Goal: Task Accomplishment & Management: Use online tool/utility

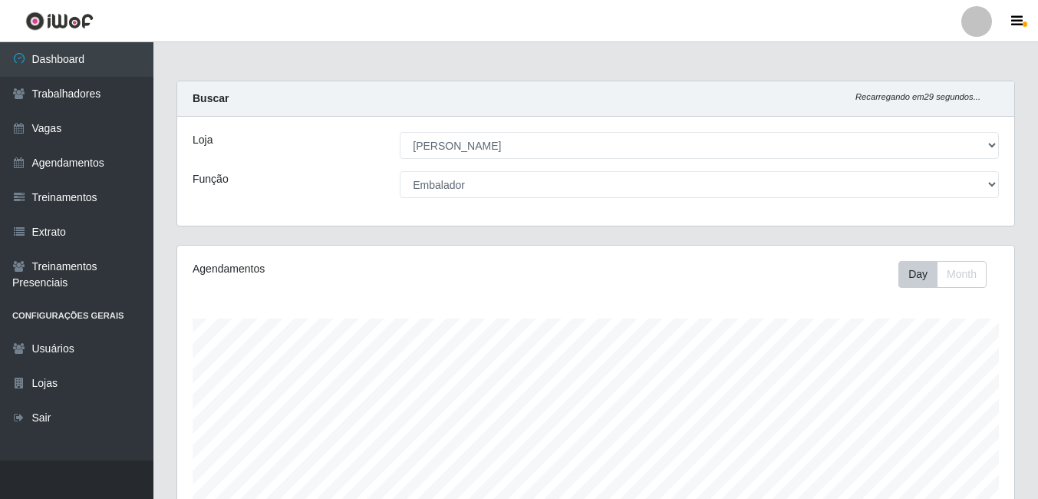
select select "430"
select select "1"
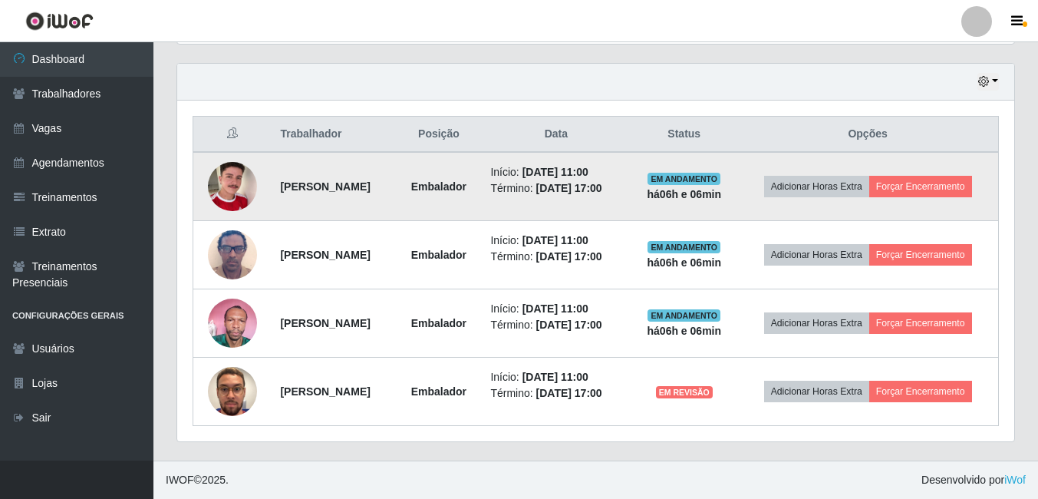
scroll to position [318, 837]
click at [869, 176] on button "Forçar Encerramento" at bounding box center [920, 186] width 103 height 21
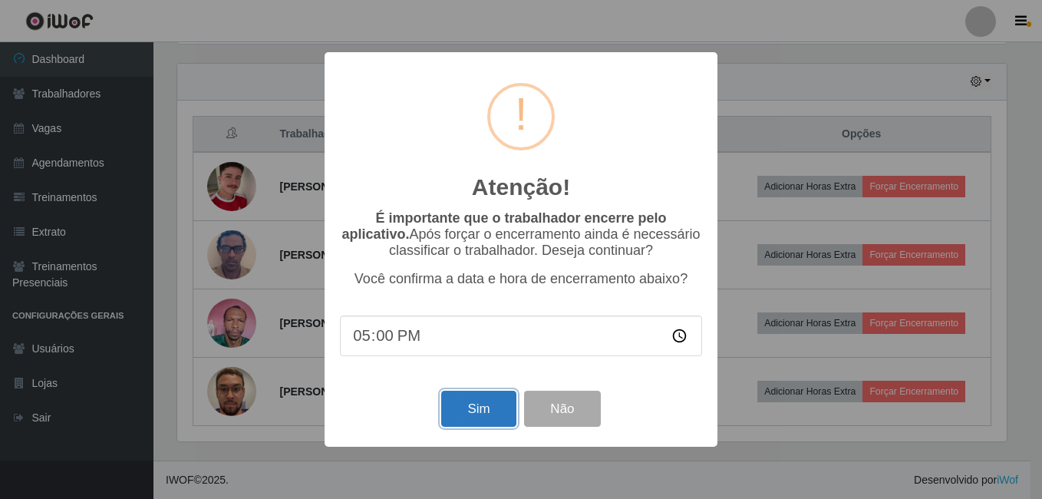
click at [490, 405] on button "Sim" at bounding box center [478, 409] width 74 height 36
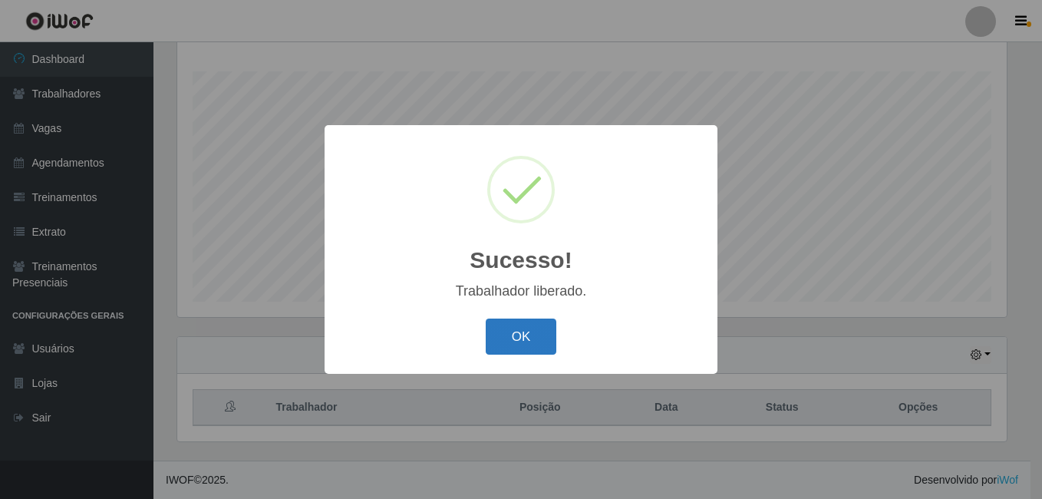
click at [524, 334] on button "OK" at bounding box center [521, 336] width 71 height 36
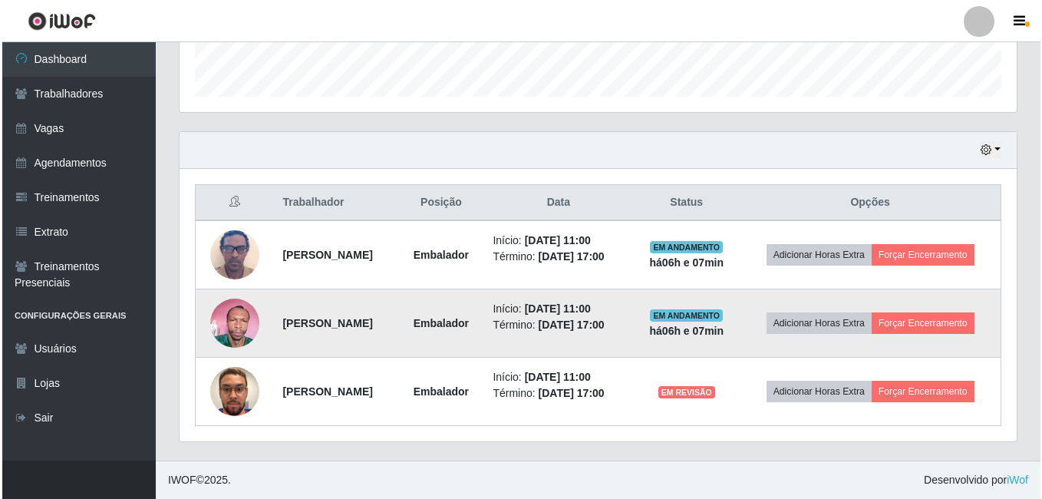
scroll to position [487, 0]
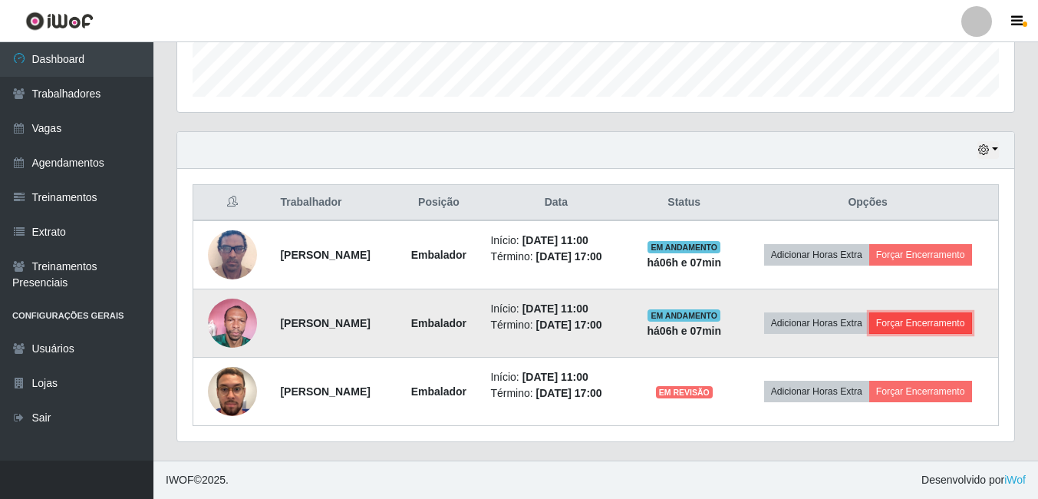
click at [877, 324] on button "Forçar Encerramento" at bounding box center [920, 322] width 103 height 21
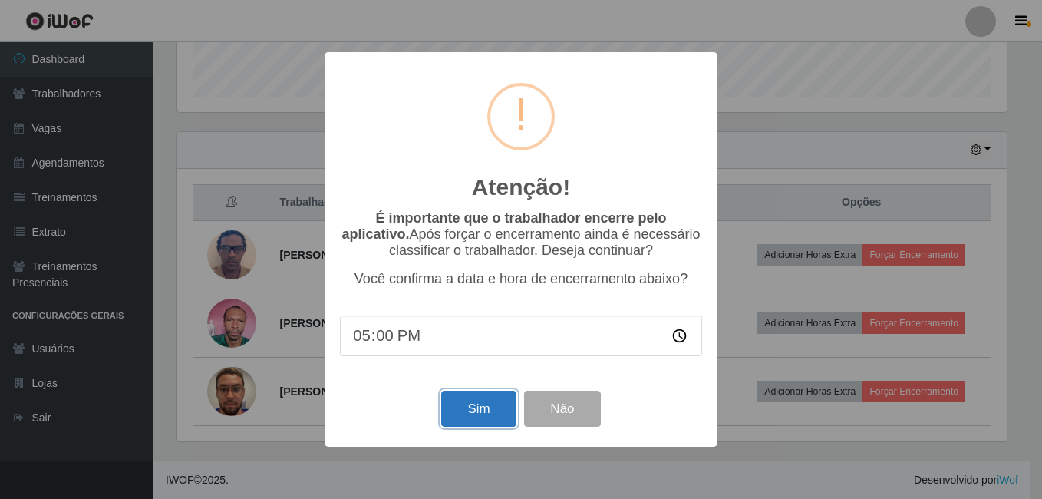
click at [474, 413] on button "Sim" at bounding box center [478, 409] width 74 height 36
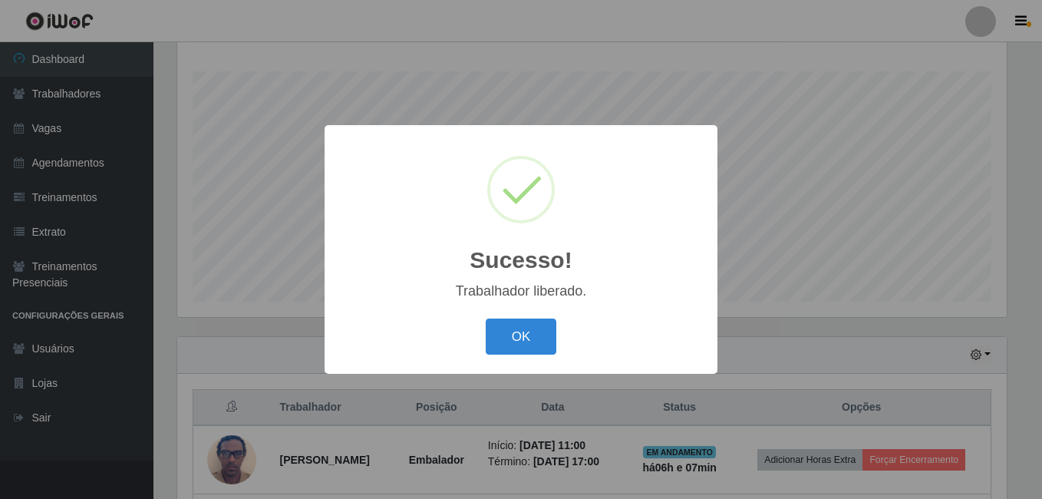
click at [510, 343] on button "OK" at bounding box center [521, 336] width 71 height 36
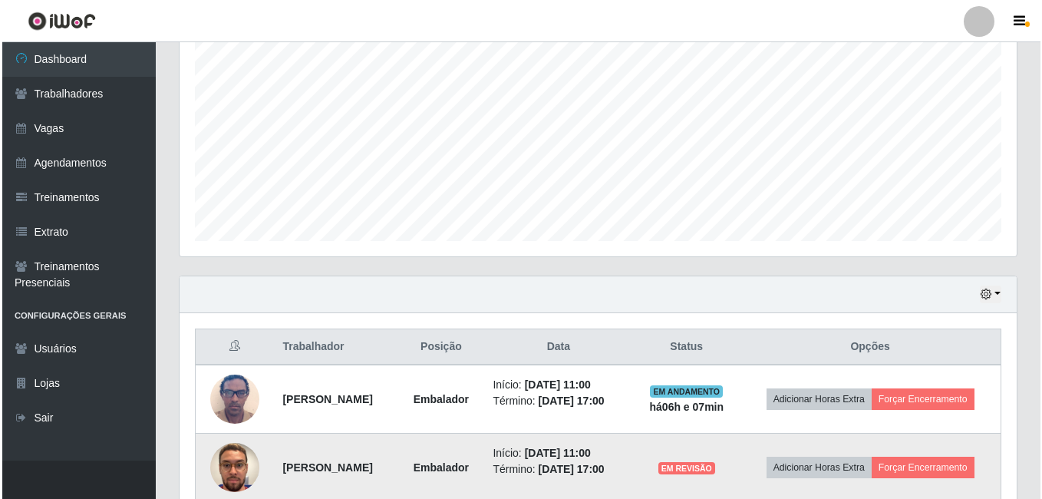
scroll to position [401, 0]
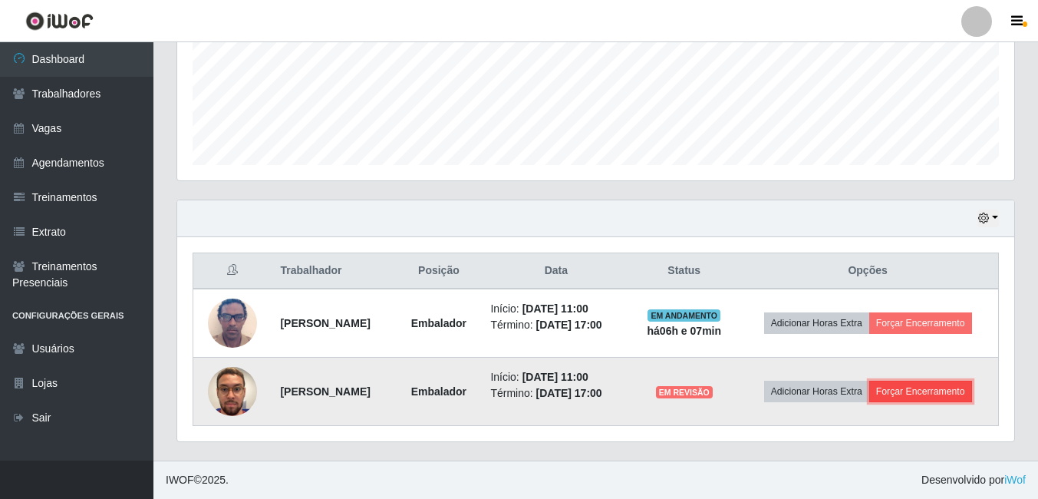
click at [895, 399] on button "Forçar Encerramento" at bounding box center [920, 391] width 103 height 21
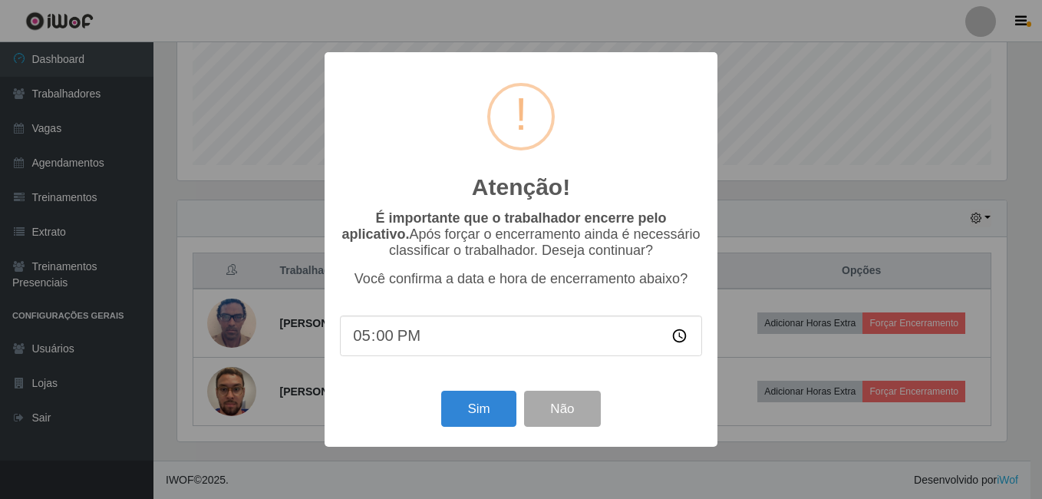
scroll to position [318, 830]
click at [493, 416] on button "Sim" at bounding box center [478, 409] width 74 height 36
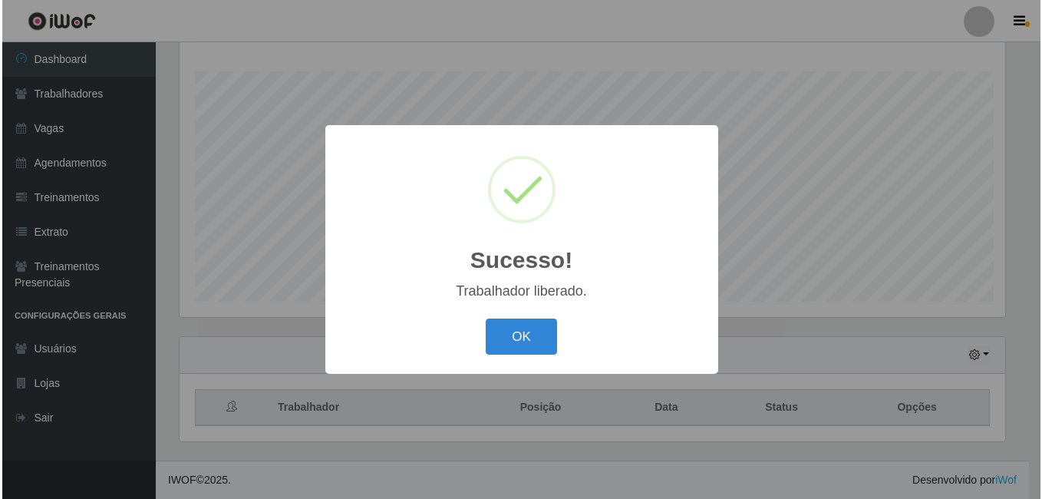
scroll to position [0, 0]
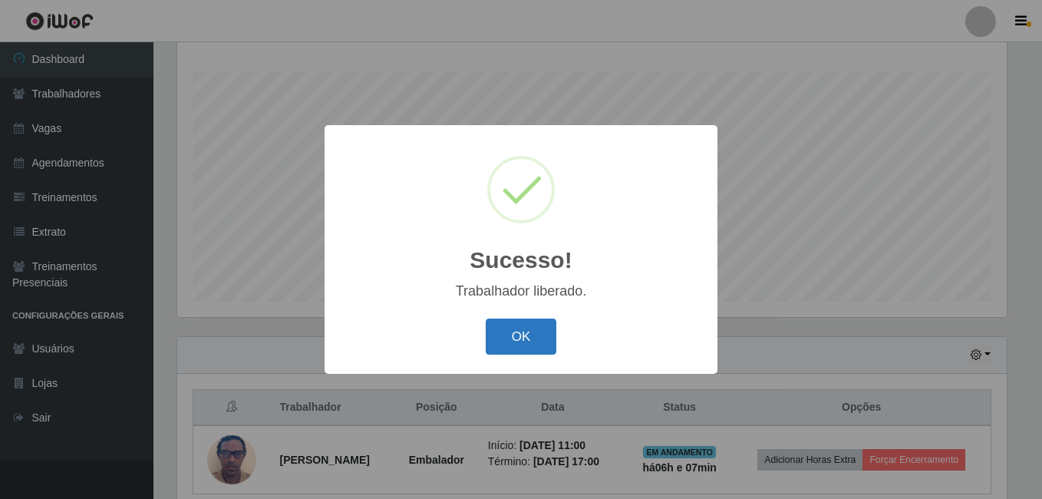
click at [505, 328] on button "OK" at bounding box center [521, 336] width 71 height 36
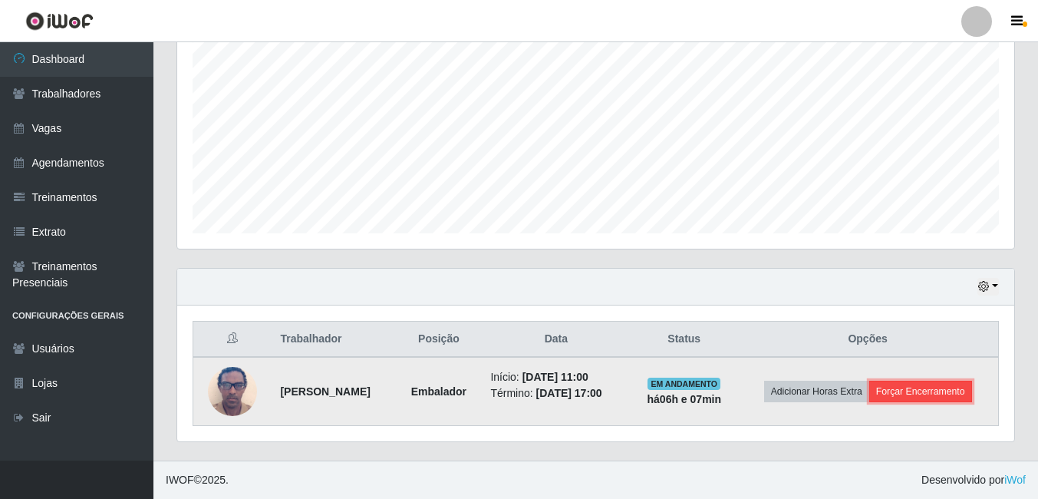
click at [869, 394] on button "Forçar Encerramento" at bounding box center [920, 391] width 103 height 21
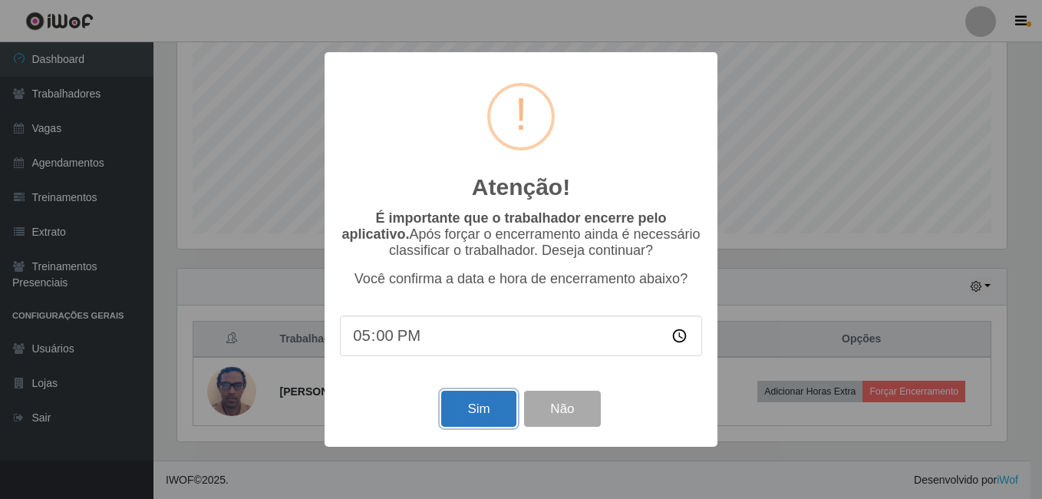
click at [470, 414] on button "Sim" at bounding box center [478, 409] width 74 height 36
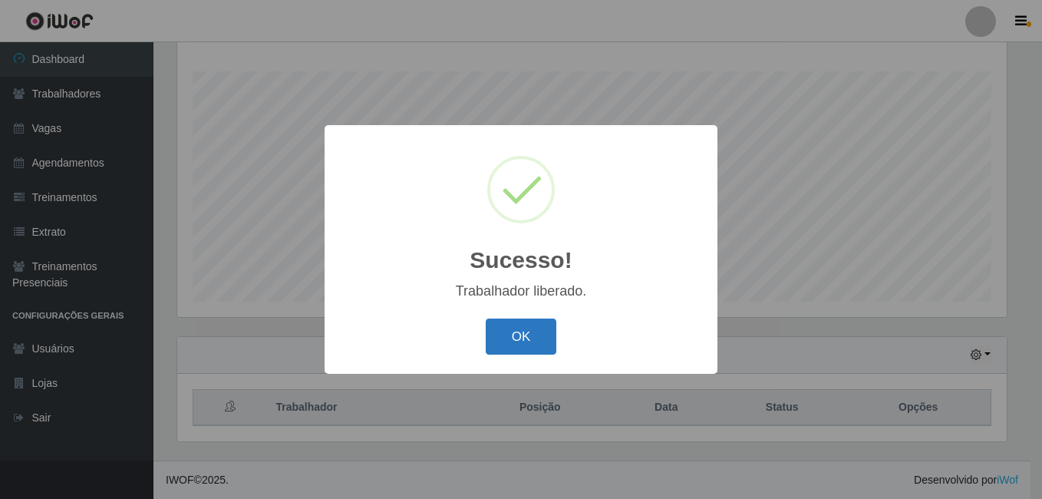
click at [518, 345] on button "OK" at bounding box center [521, 336] width 71 height 36
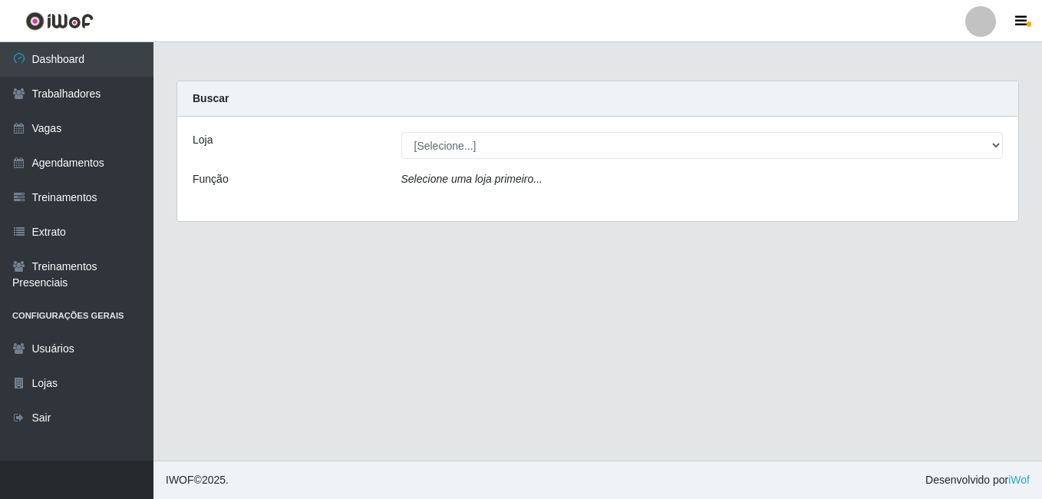
click at [516, 137] on select "[Selecione...] [PERSON_NAME]" at bounding box center [702, 145] width 602 height 27
select select "430"
click at [401, 132] on select "[Selecione...] Iskisita Atakado - Alecrim" at bounding box center [702, 145] width 602 height 27
